Goal: Information Seeking & Learning: Learn about a topic

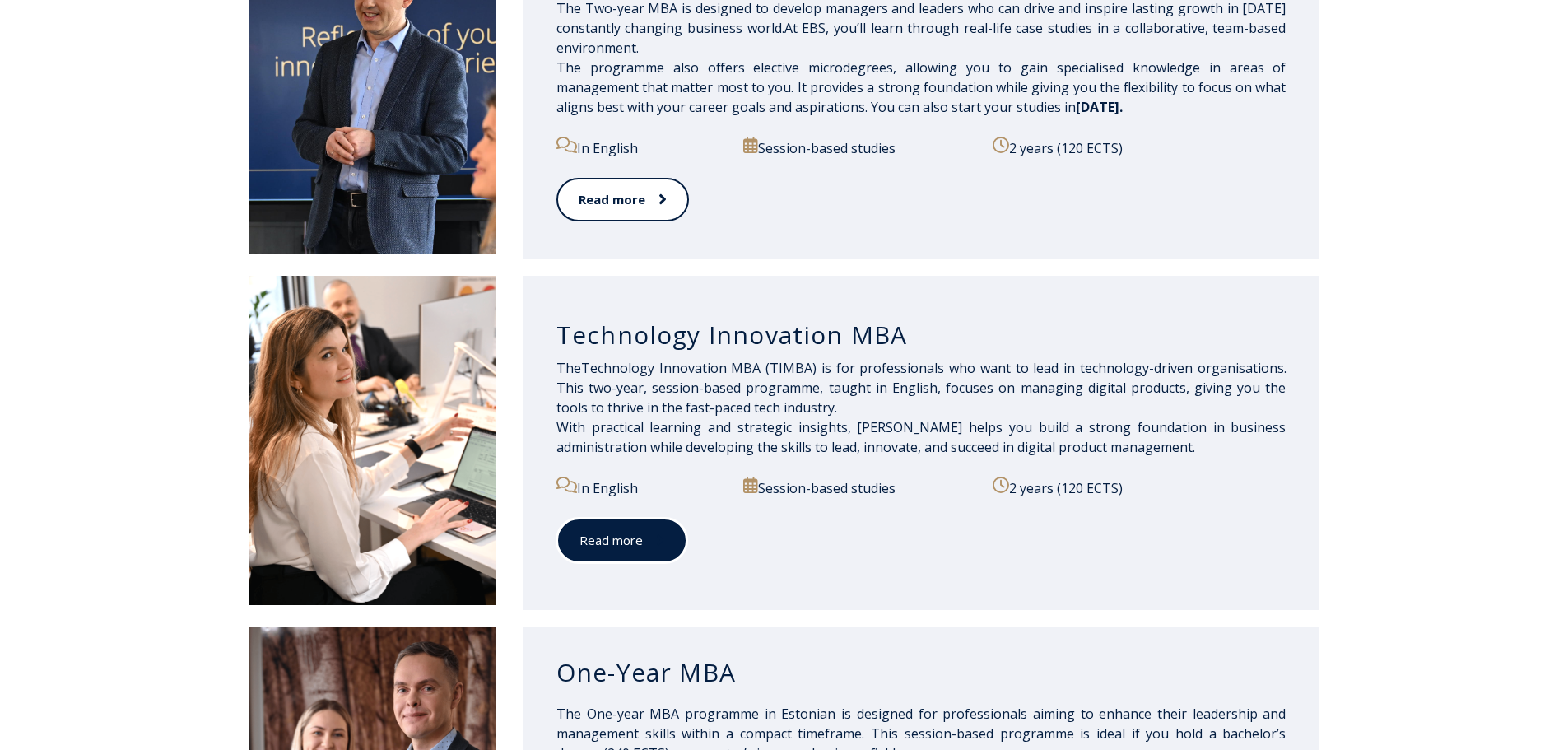
click at [620, 533] on link "Read more" at bounding box center [621, 540] width 131 height 45
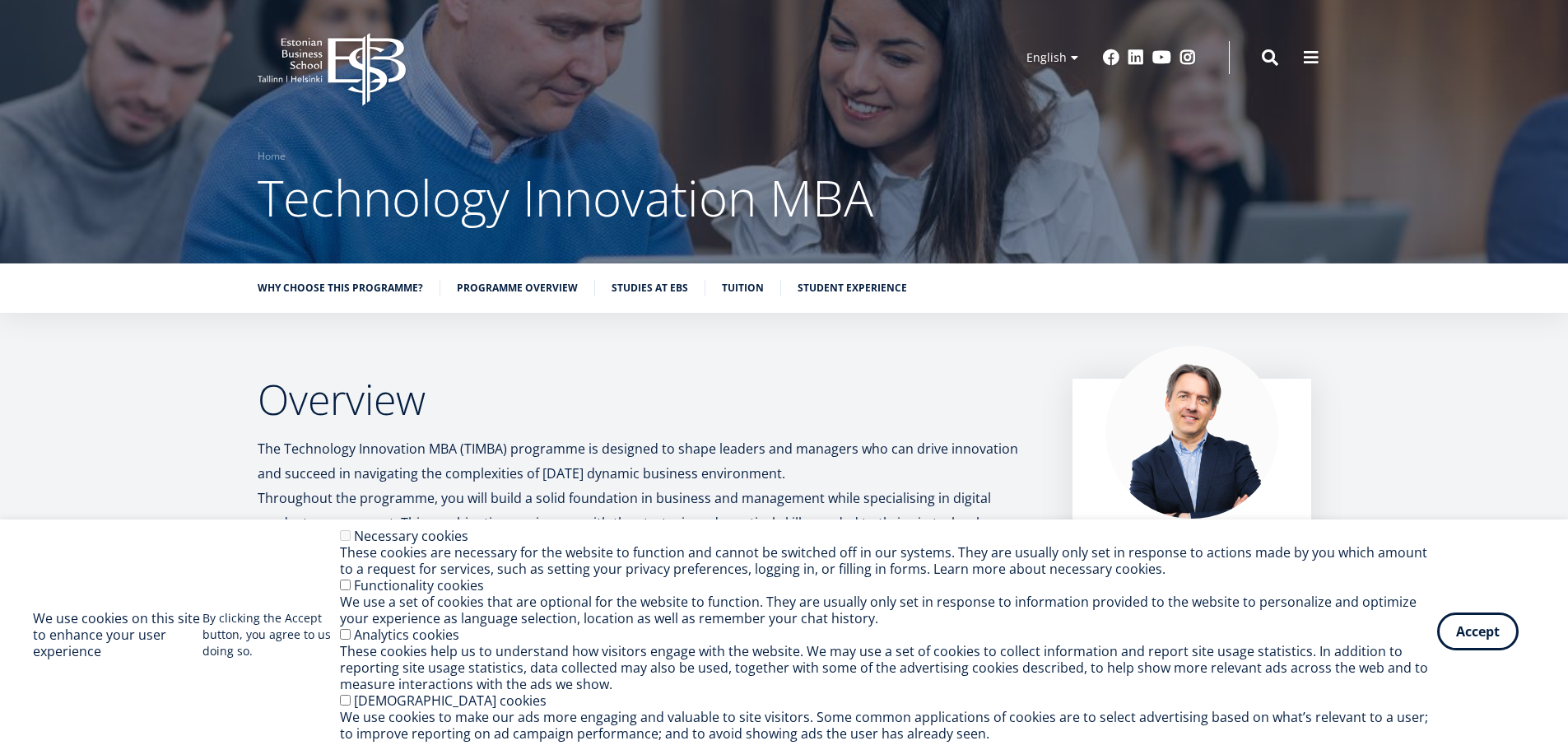
click at [1475, 645] on button "Accept" at bounding box center [1477, 631] width 81 height 38
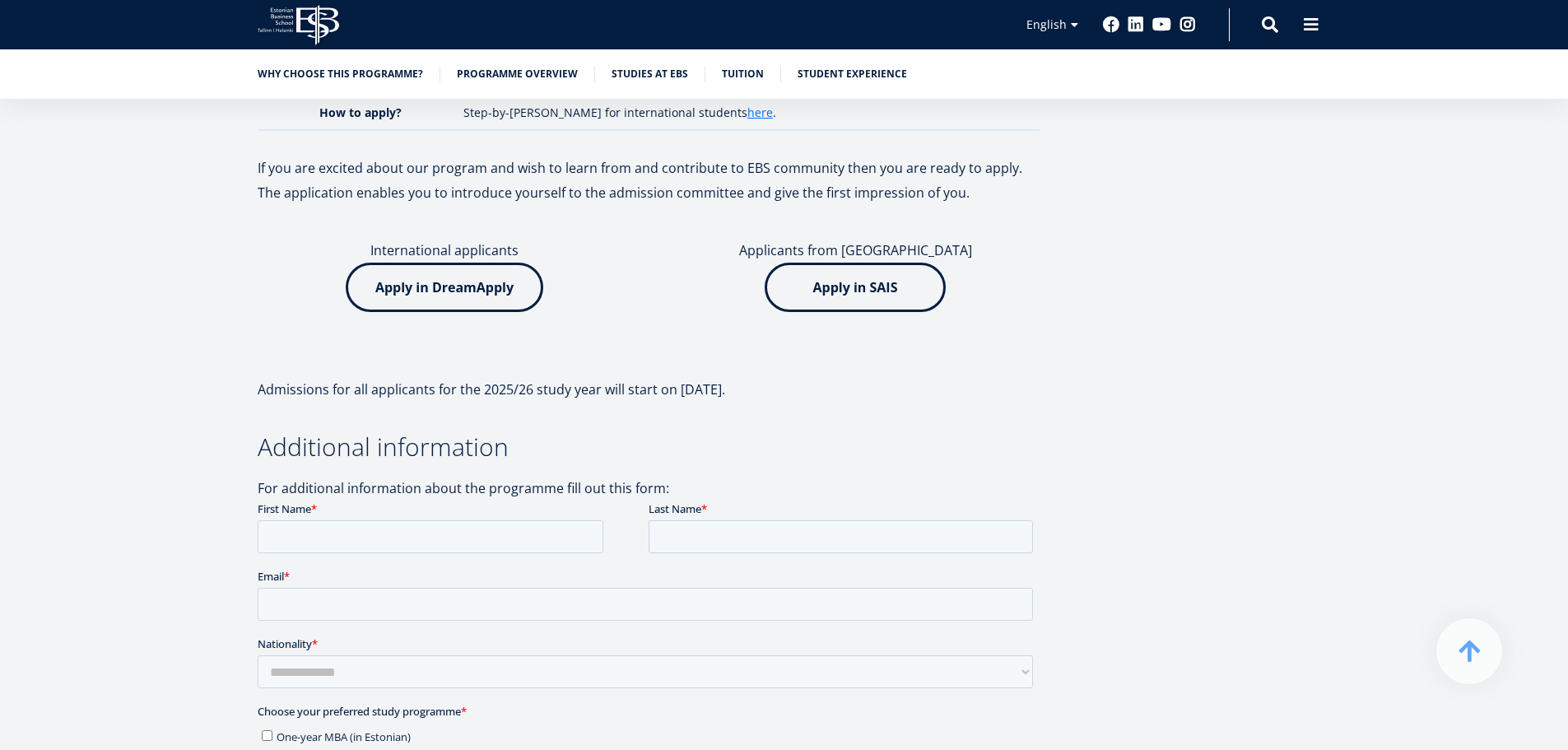
scroll to position [4690, 0]
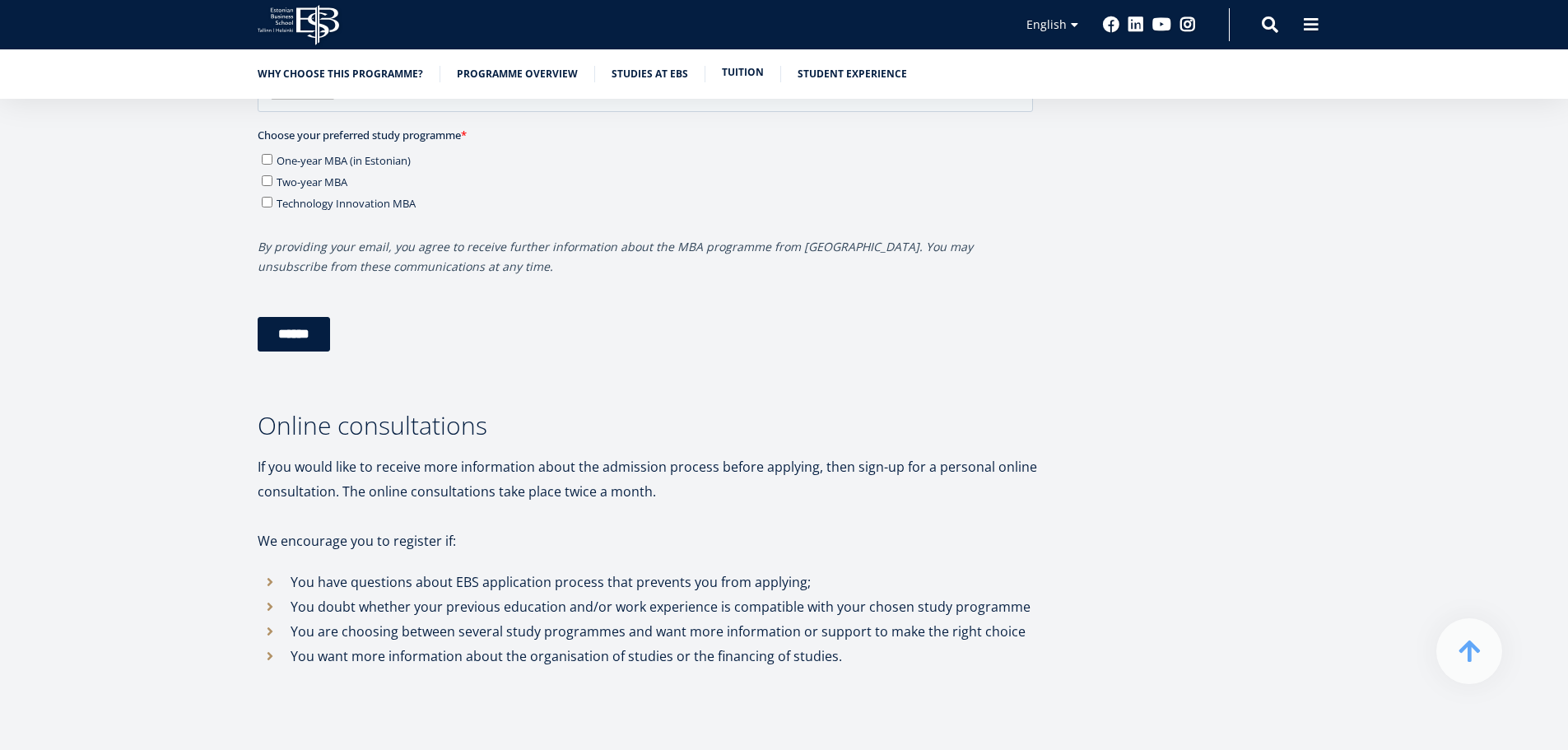
click at [732, 66] on link "Tuition" at bounding box center [742, 72] width 42 height 16
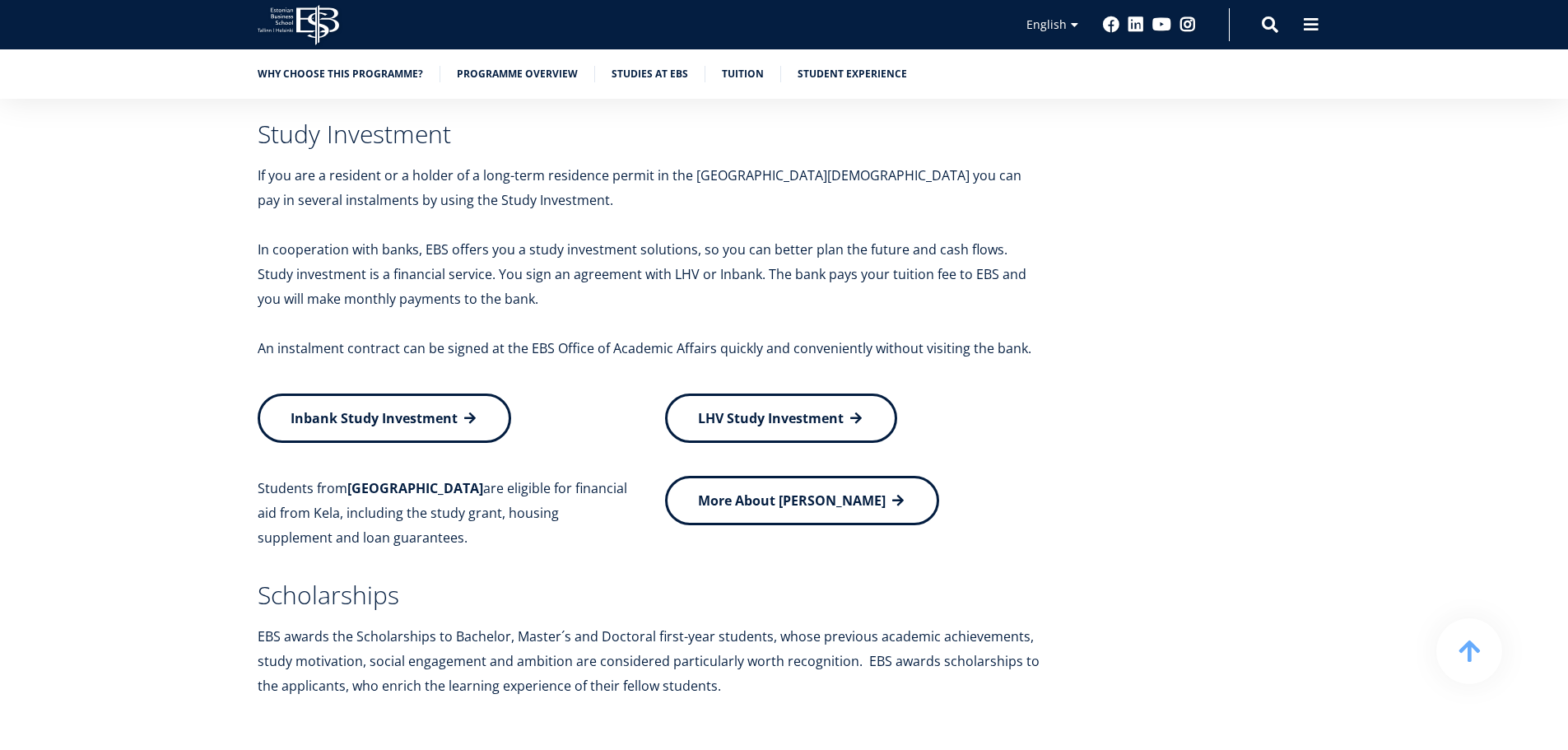
scroll to position [6042, 0]
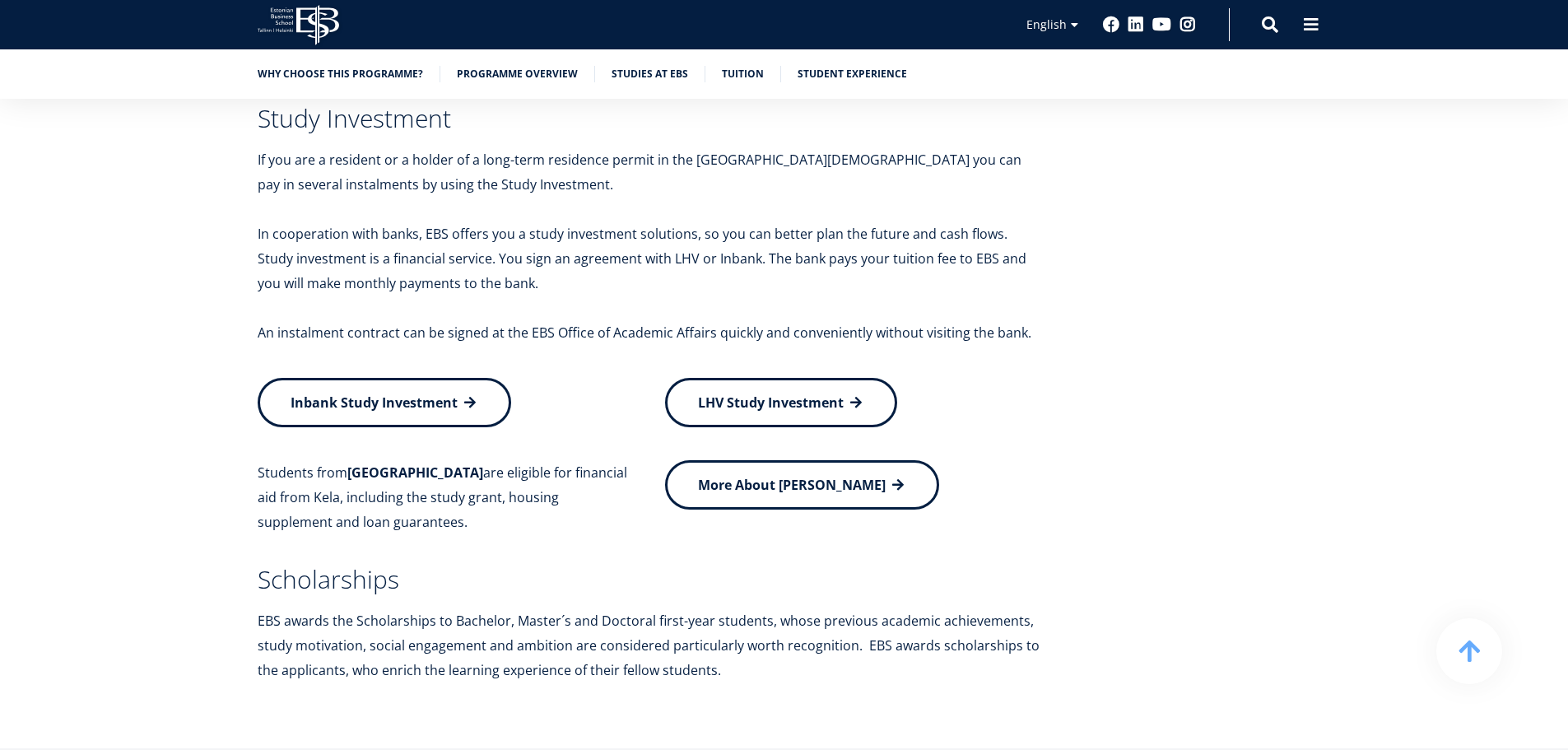
click at [141, 361] on div "Financing your studies Tuition fee The tuition fee for the study year 2025/2026…" at bounding box center [784, 98] width 1568 height 1300
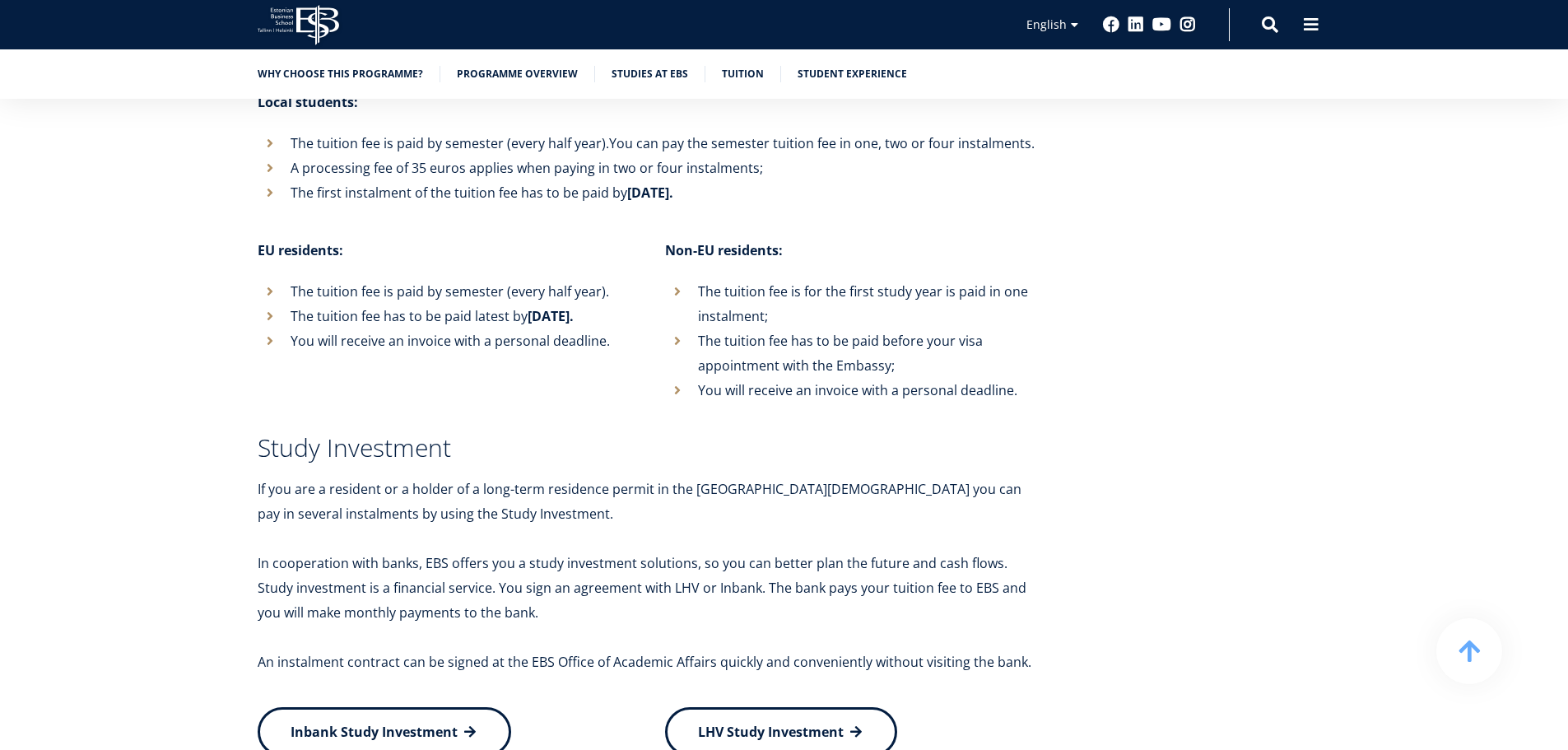
scroll to position [5384, 0]
